Goal: Task Accomplishment & Management: Use online tool/utility

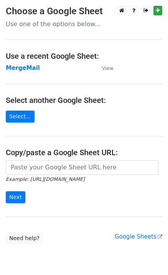
click at [23, 72] on td "MergeMail" at bounding box center [50, 68] width 88 height 9
click at [25, 69] on strong "MergeMail" at bounding box center [23, 67] width 34 height 7
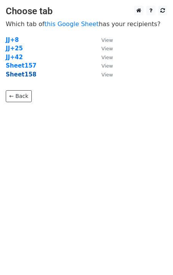
click at [28, 76] on strong "Sheet158" at bounding box center [21, 74] width 31 height 7
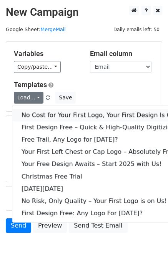
click at [35, 114] on link "No Cost for Your First Logo, Your First Design Is On Us!" at bounding box center [104, 115] width 184 height 12
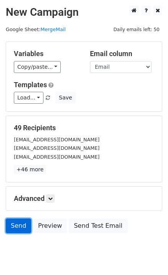
click at [12, 224] on link "Send" at bounding box center [18, 225] width 25 height 15
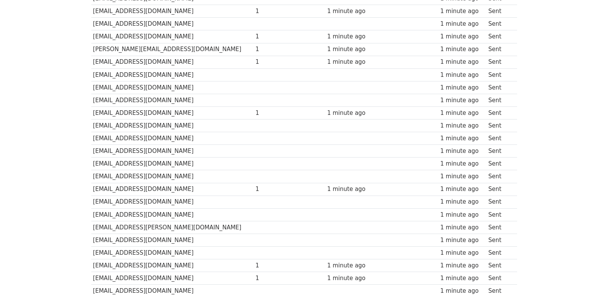
scroll to position [512, 0]
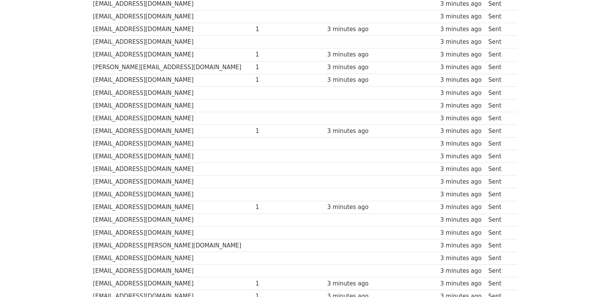
scroll to position [522, 0]
